Goal: Entertainment & Leisure: Consume media (video, audio)

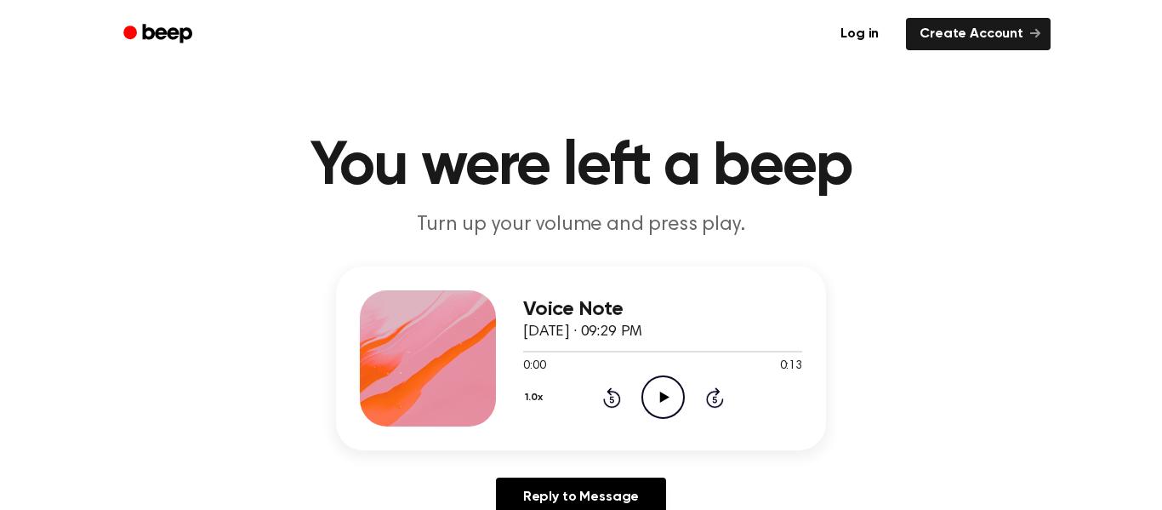
click at [663, 401] on icon "Play Audio" at bounding box center [662, 396] width 43 height 43
click at [603, 393] on icon "Rewind 5 seconds" at bounding box center [611, 397] width 19 height 22
click at [605, 395] on icon "Rewind 5 seconds" at bounding box center [611, 397] width 19 height 22
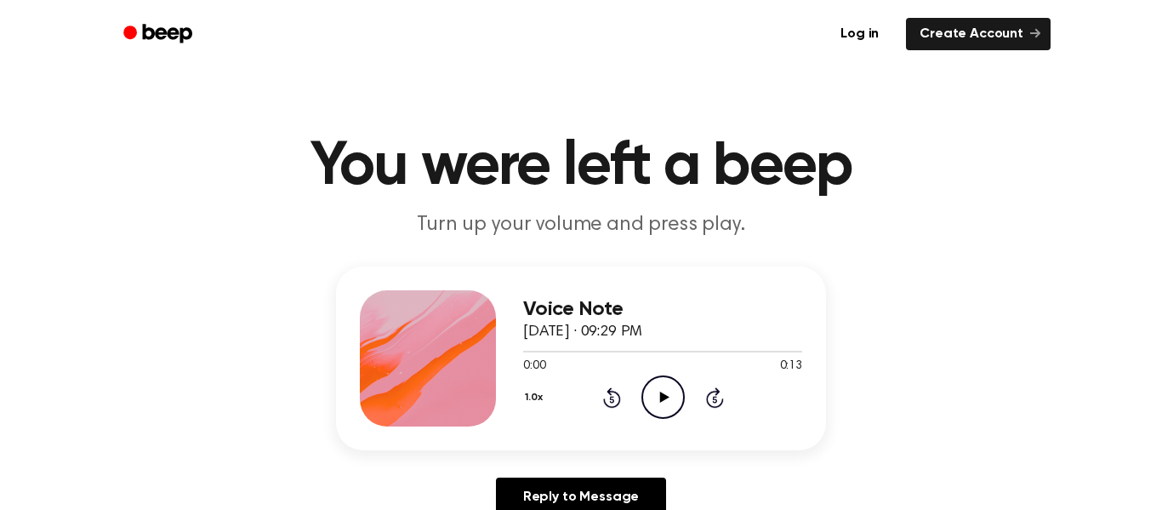
click at [667, 398] on icon "Play Audio" at bounding box center [662, 396] width 43 height 43
click at [666, 395] on icon "Play Audio" at bounding box center [662, 396] width 43 height 43
click at [654, 401] on icon "Play Audio" at bounding box center [662, 396] width 43 height 43
click at [666, 400] on icon "Play Audio" at bounding box center [662, 396] width 43 height 43
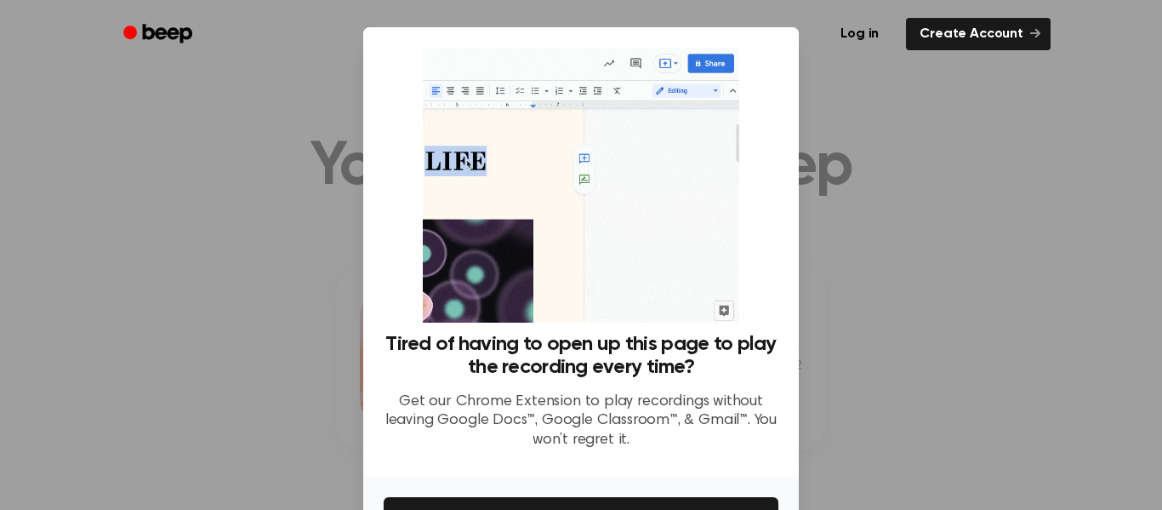
click at [986, 463] on div at bounding box center [581, 255] width 1162 height 510
click at [863, 33] on link "Log in" at bounding box center [859, 33] width 72 height 39
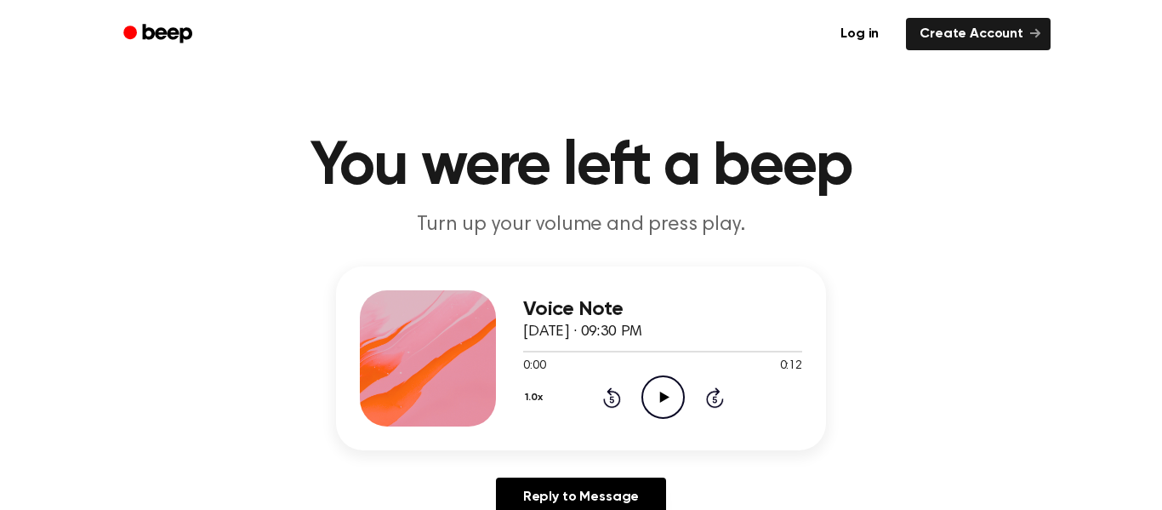
click at [657, 388] on icon "Play Audio" at bounding box center [662, 396] width 43 height 43
click at [603, 396] on icon "Rewind 5 seconds" at bounding box center [611, 397] width 19 height 22
click at [666, 395] on icon "Play Audio" at bounding box center [662, 396] width 43 height 43
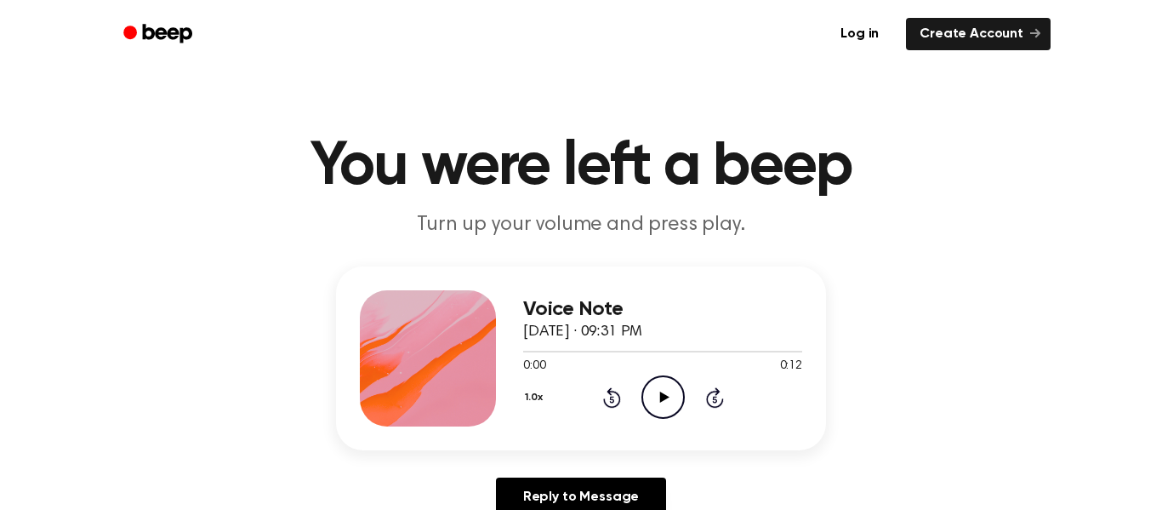
click at [669, 394] on icon "Play Audio" at bounding box center [662, 396] width 43 height 43
click at [671, 400] on icon "Play Audio" at bounding box center [662, 396] width 43 height 43
click at [658, 391] on icon "Play Audio" at bounding box center [662, 396] width 43 height 43
click at [653, 397] on icon "Play Audio" at bounding box center [662, 396] width 43 height 43
click at [665, 396] on icon at bounding box center [663, 396] width 9 height 11
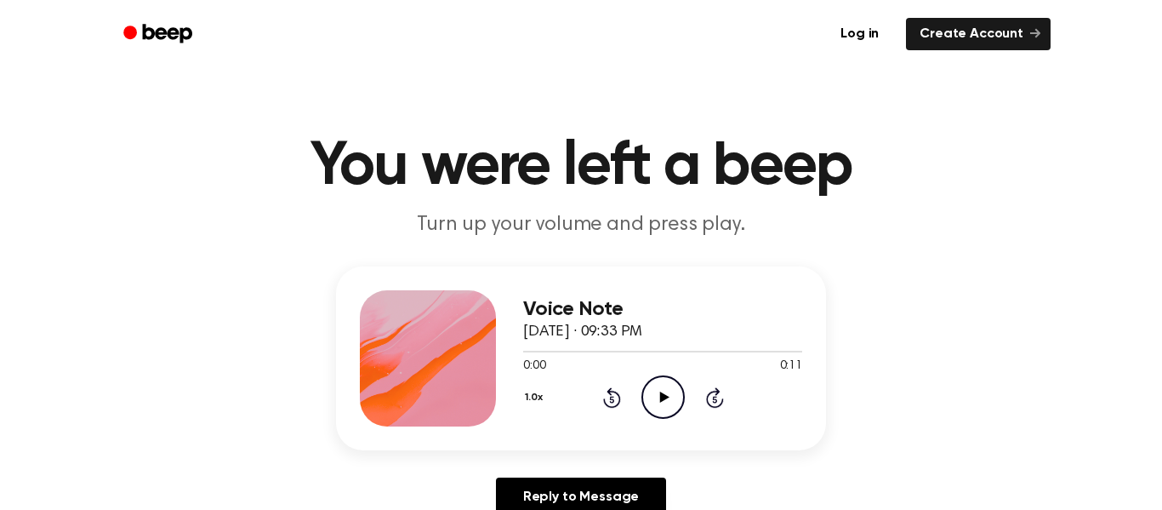
click at [658, 400] on icon "Play Audio" at bounding box center [662, 396] width 43 height 43
click at [673, 389] on icon "Play Audio" at bounding box center [662, 396] width 43 height 43
click at [657, 411] on icon "Play Audio" at bounding box center [662, 396] width 43 height 43
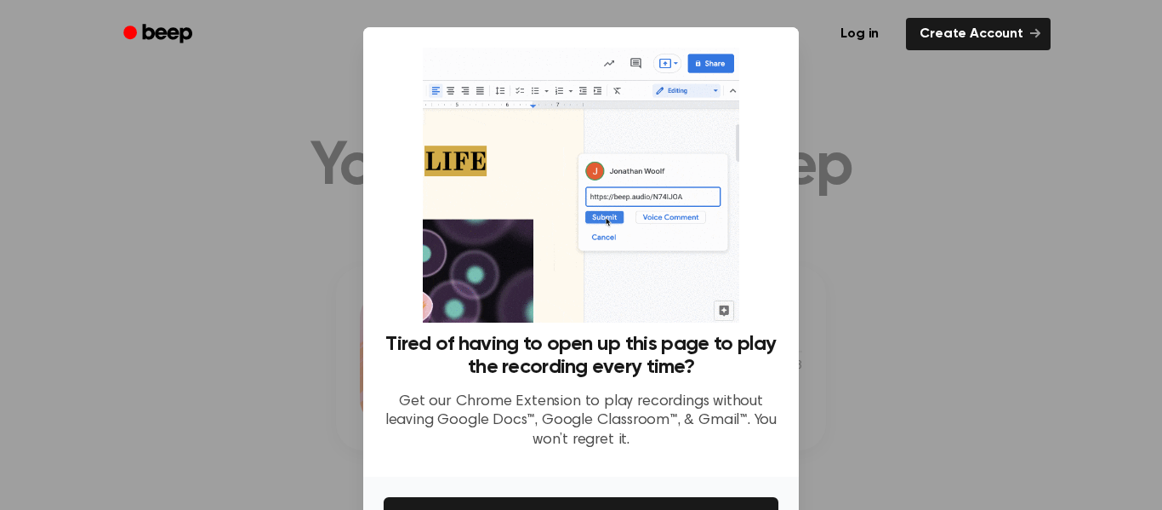
click at [1059, 386] on div at bounding box center [581, 255] width 1162 height 510
click at [890, 343] on div at bounding box center [581, 255] width 1162 height 510
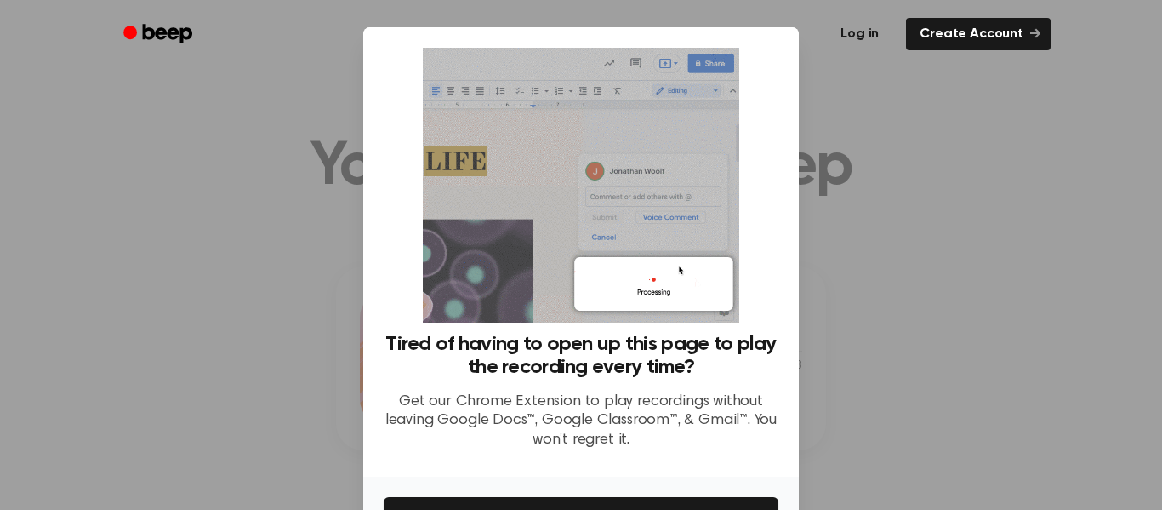
click at [877, 27] on link "Log in" at bounding box center [859, 33] width 72 height 39
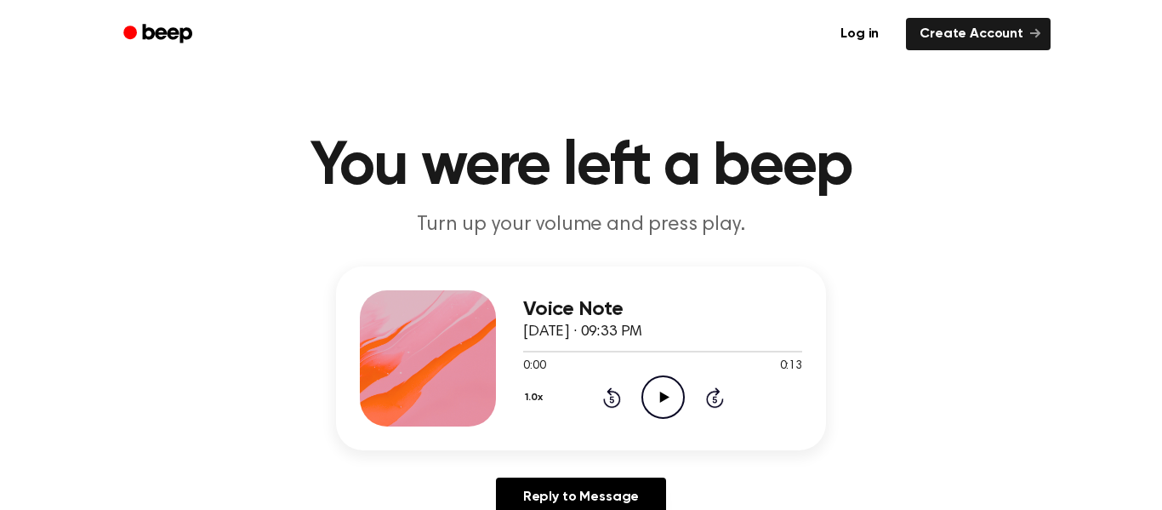
click at [660, 391] on icon "Play Audio" at bounding box center [662, 396] width 43 height 43
click at [669, 409] on icon "Play Audio" at bounding box center [662, 396] width 43 height 43
click at [666, 390] on icon "Play Audio" at bounding box center [662, 396] width 43 height 43
click at [669, 396] on icon "Play Audio" at bounding box center [662, 396] width 43 height 43
